Goal: Information Seeking & Learning: Learn about a topic

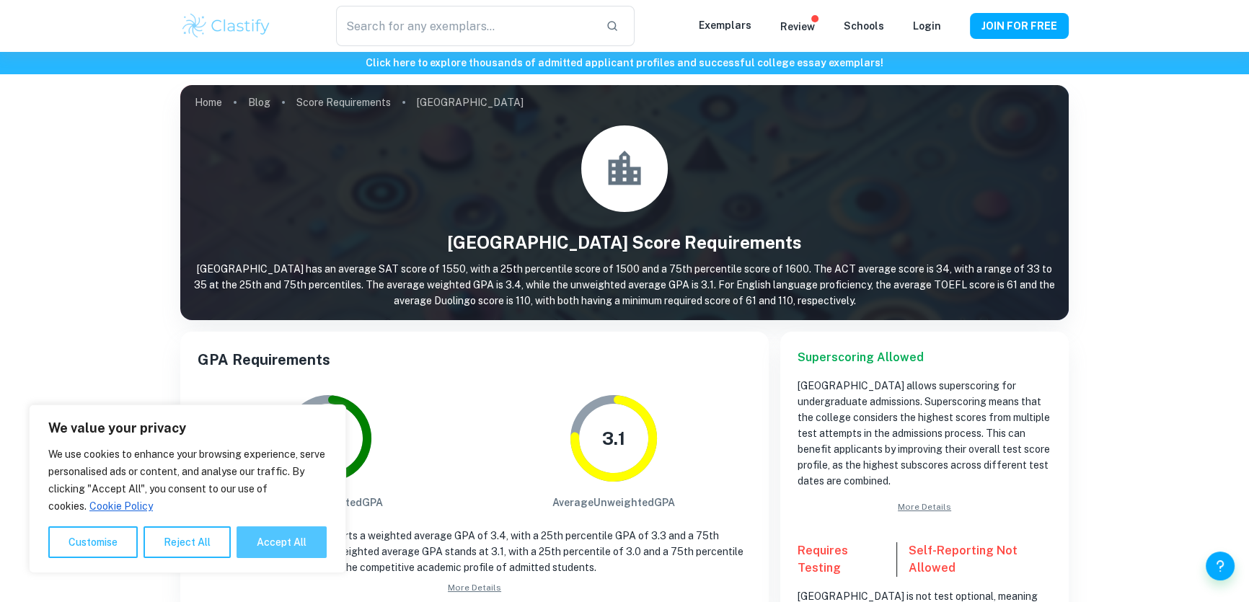
click at [309, 532] on button "Accept All" at bounding box center [282, 542] width 90 height 32
checkbox input "true"
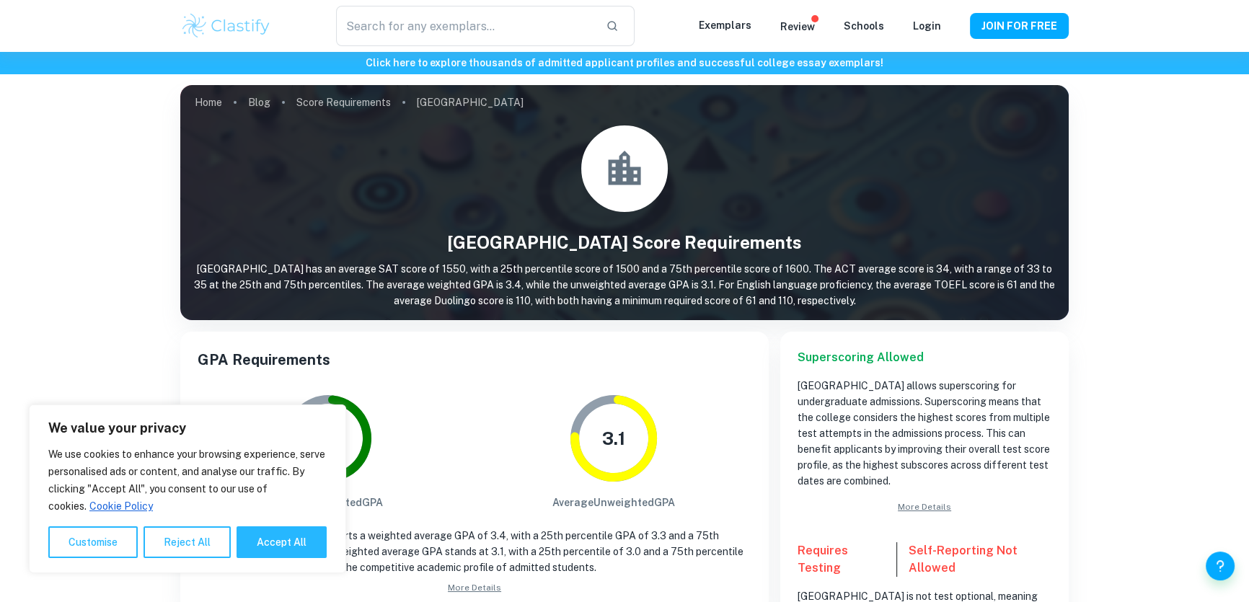
checkbox input "true"
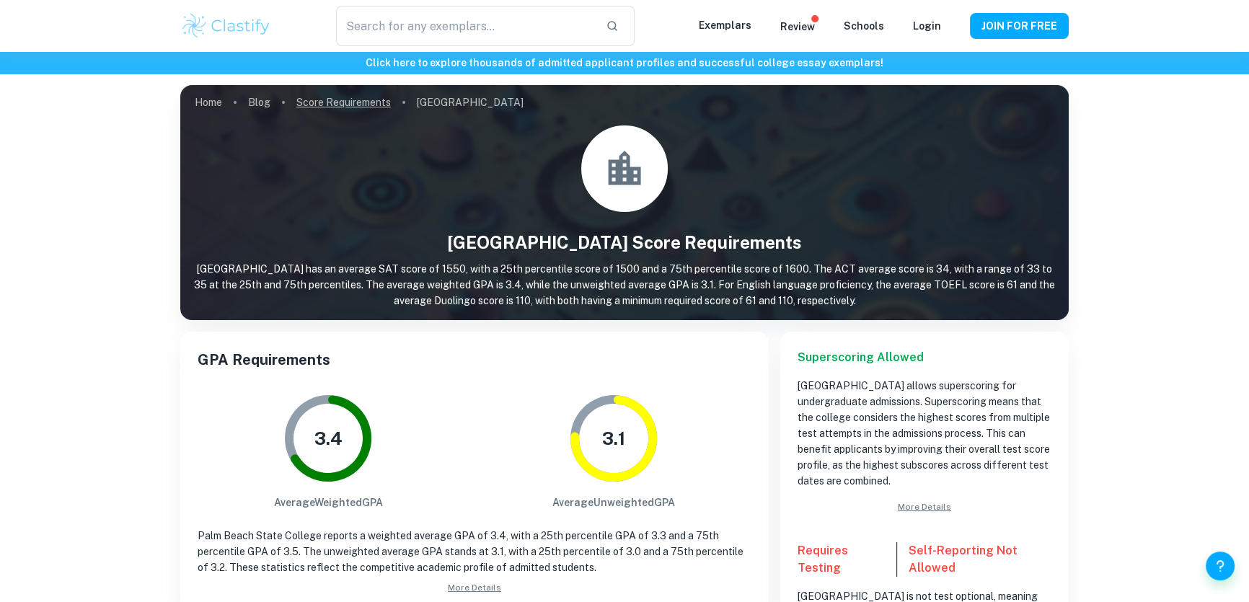
click at [337, 99] on link "Score Requirements" at bounding box center [343, 102] width 94 height 20
